Goal: Information Seeking & Learning: Learn about a topic

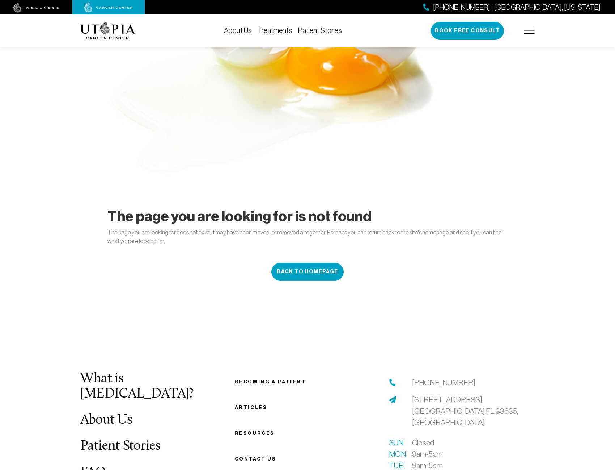
scroll to position [145, 0]
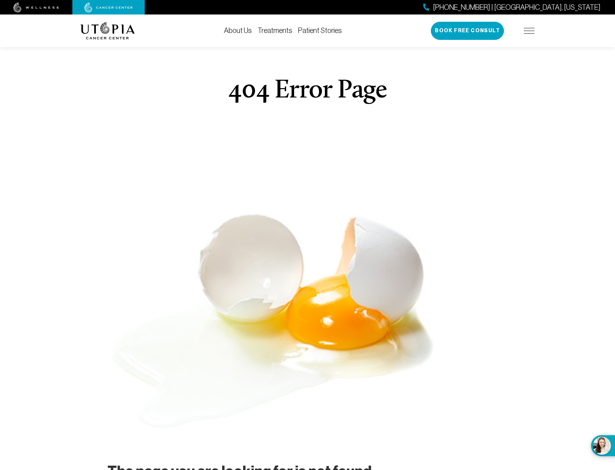
click at [275, 28] on link "Treatments" at bounding box center [275, 30] width 35 height 8
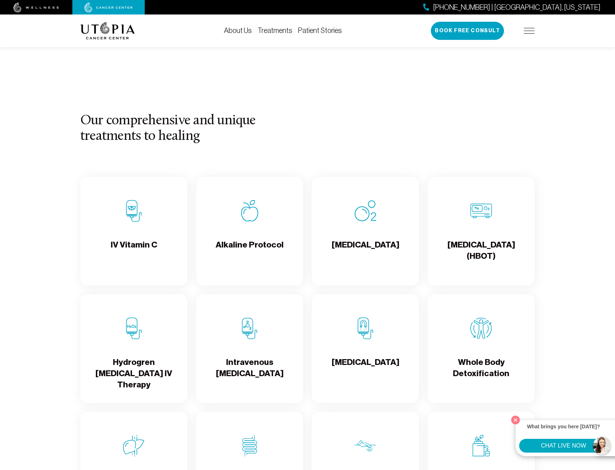
scroll to position [724, 0]
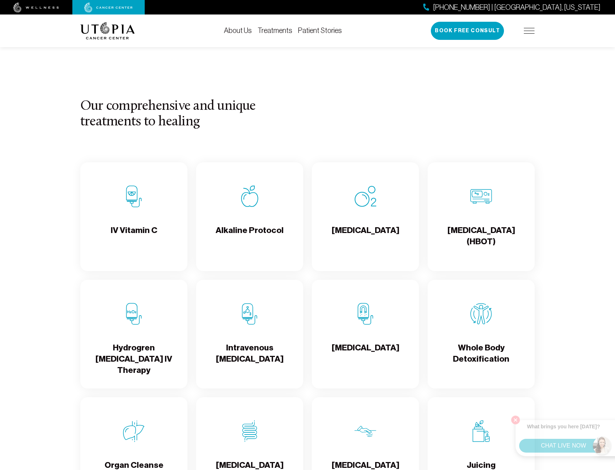
click at [146, 354] on h4 "Hydrogren [MEDICAL_DATA] IV Therapy" at bounding box center [134, 359] width 96 height 34
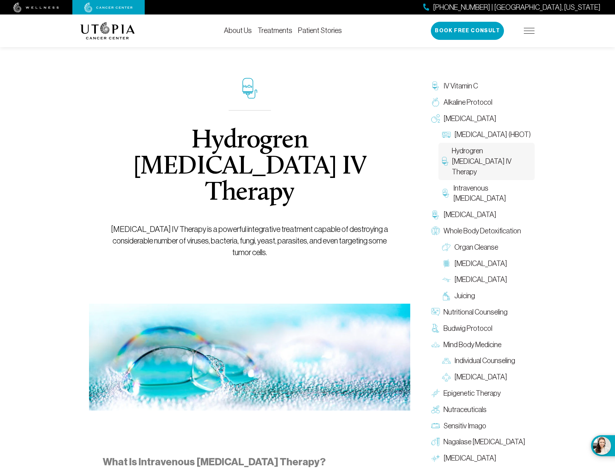
drag, startPoint x: 324, startPoint y: 343, endPoint x: 276, endPoint y: 168, distance: 181.3
click at [479, 89] on link "IV Vitamin C" at bounding box center [481, 86] width 107 height 16
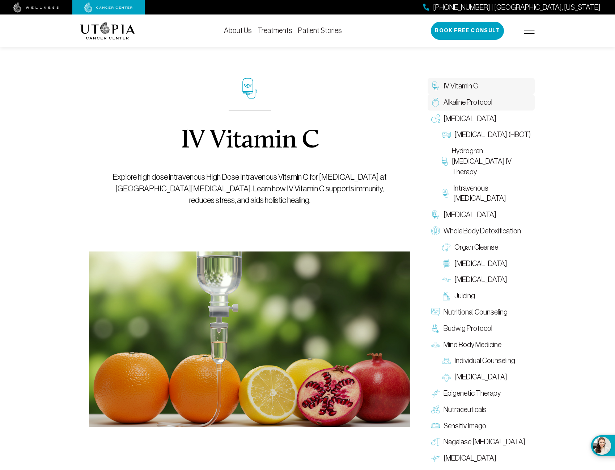
click at [490, 106] on span "Alkaline Protocol" at bounding box center [468, 102] width 49 height 10
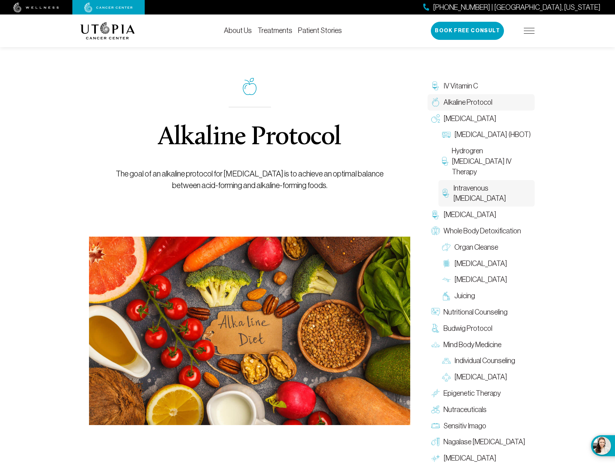
click at [502, 186] on span "Intravenous [MEDICAL_DATA]" at bounding box center [493, 193] width 78 height 21
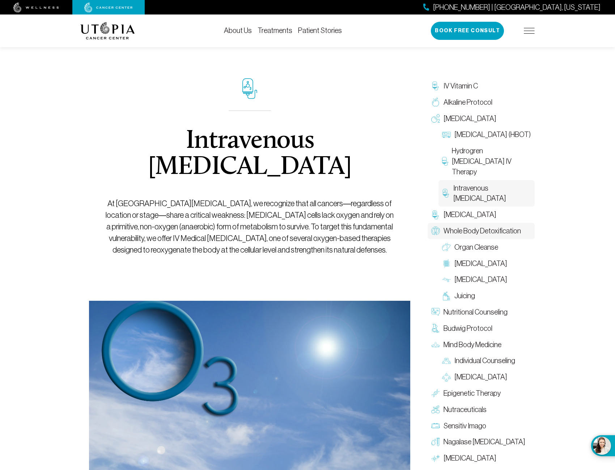
drag, startPoint x: 490, startPoint y: 331, endPoint x: 486, endPoint y: 191, distance: 140.5
click at [273, 31] on link "Treatments" at bounding box center [275, 30] width 35 height 8
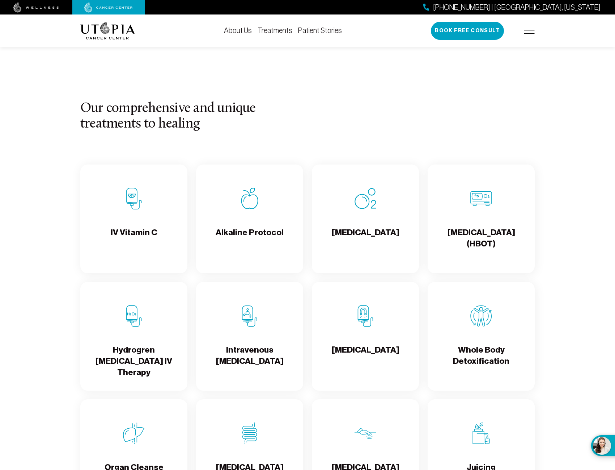
scroll to position [724, 0]
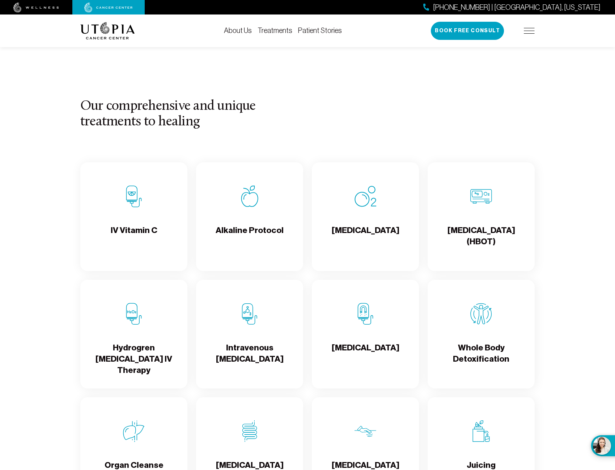
click at [393, 333] on div "[MEDICAL_DATA]" at bounding box center [365, 333] width 107 height 109
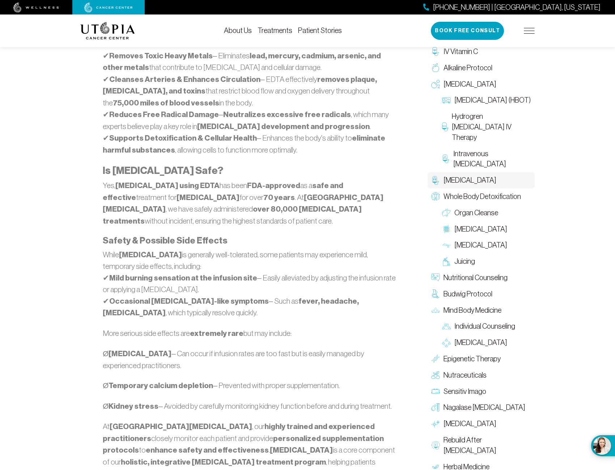
scroll to position [796, 0]
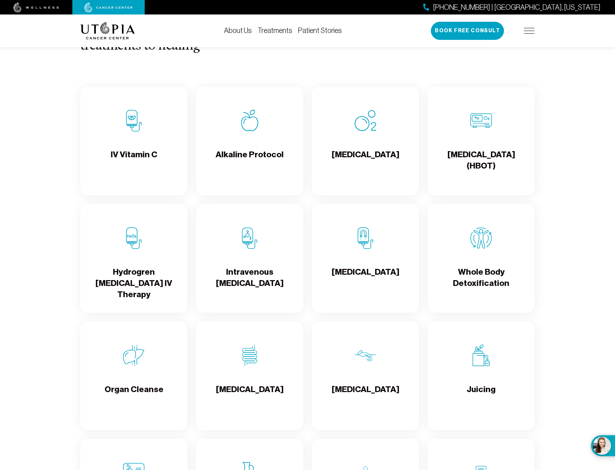
scroll to position [796, 0]
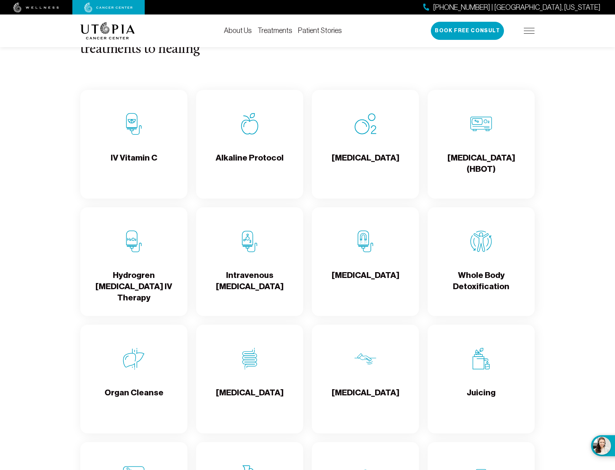
click at [157, 290] on h4 "Hydrogren [MEDICAL_DATA] IV Therapy" at bounding box center [134, 286] width 96 height 34
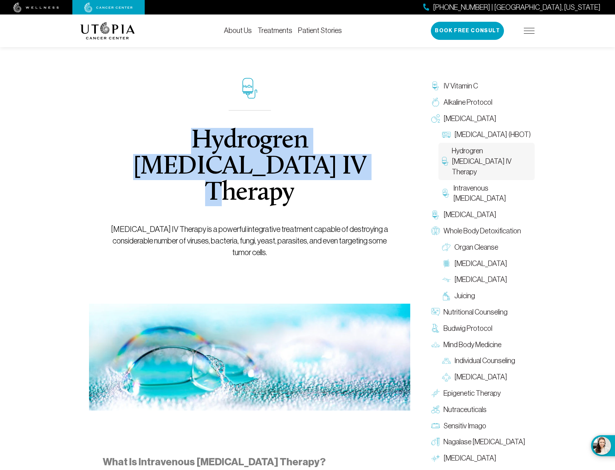
drag, startPoint x: 309, startPoint y: 162, endPoint x: 130, endPoint y: 134, distance: 181.3
click at [130, 134] on h1 "Hydrogren [MEDICAL_DATA] IV Therapy" at bounding box center [250, 167] width 289 height 78
